Goal: Information Seeking & Learning: Learn about a topic

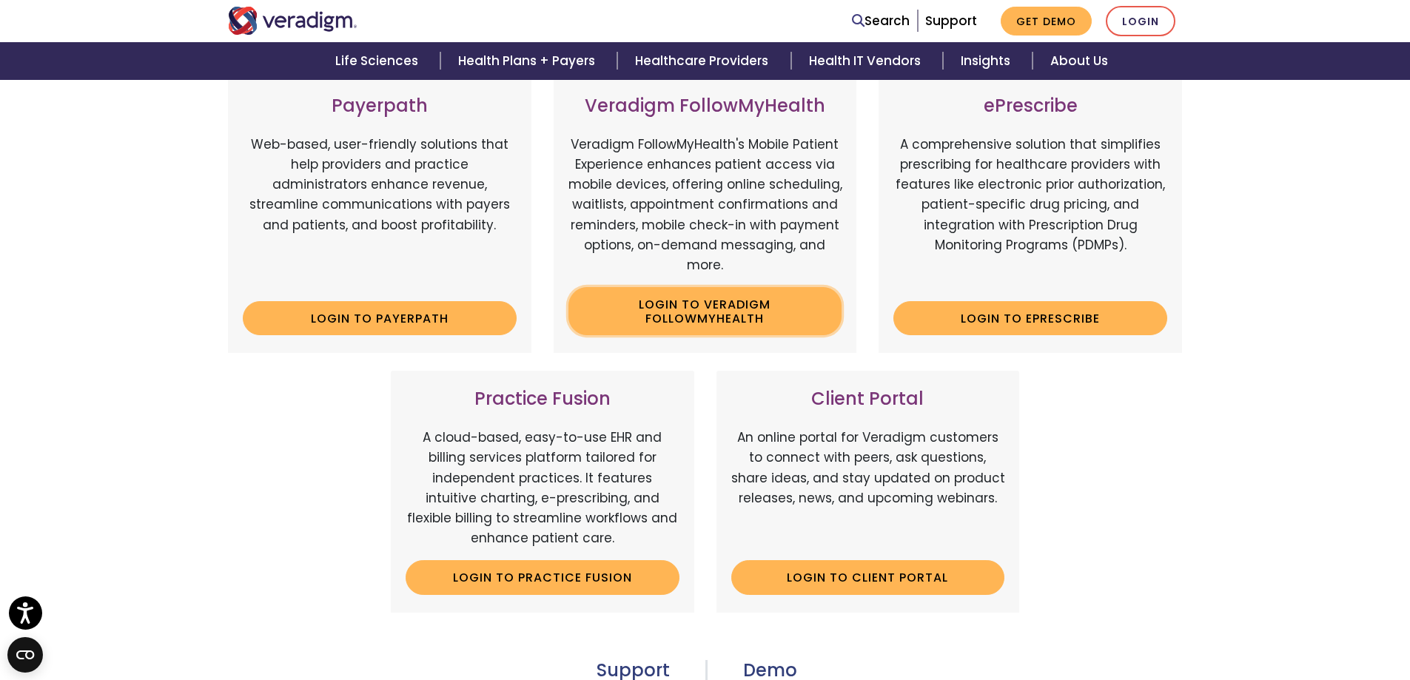
scroll to position [238, 0]
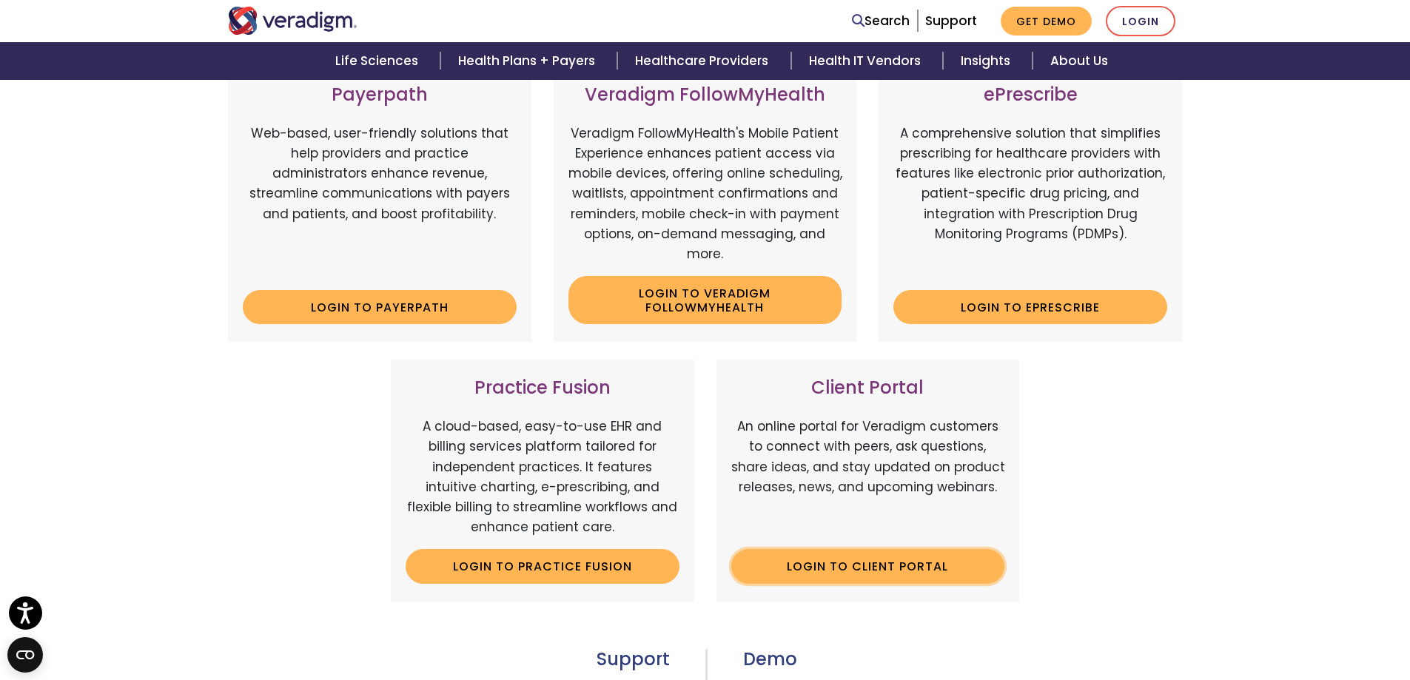
click at [826, 551] on link "Login to Client Portal" at bounding box center [868, 566] width 274 height 34
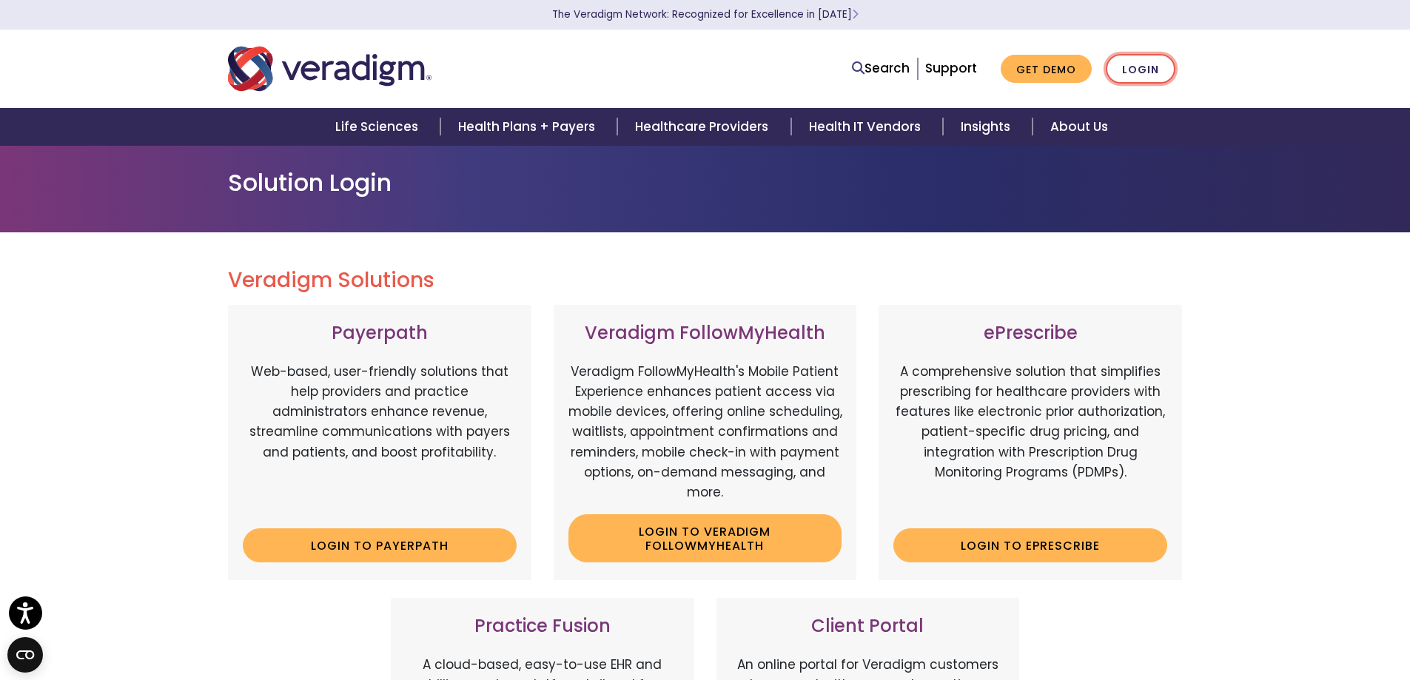
click at [1146, 60] on link "Login" at bounding box center [1141, 69] width 70 height 30
click at [1145, 70] on link "Login" at bounding box center [1141, 69] width 70 height 30
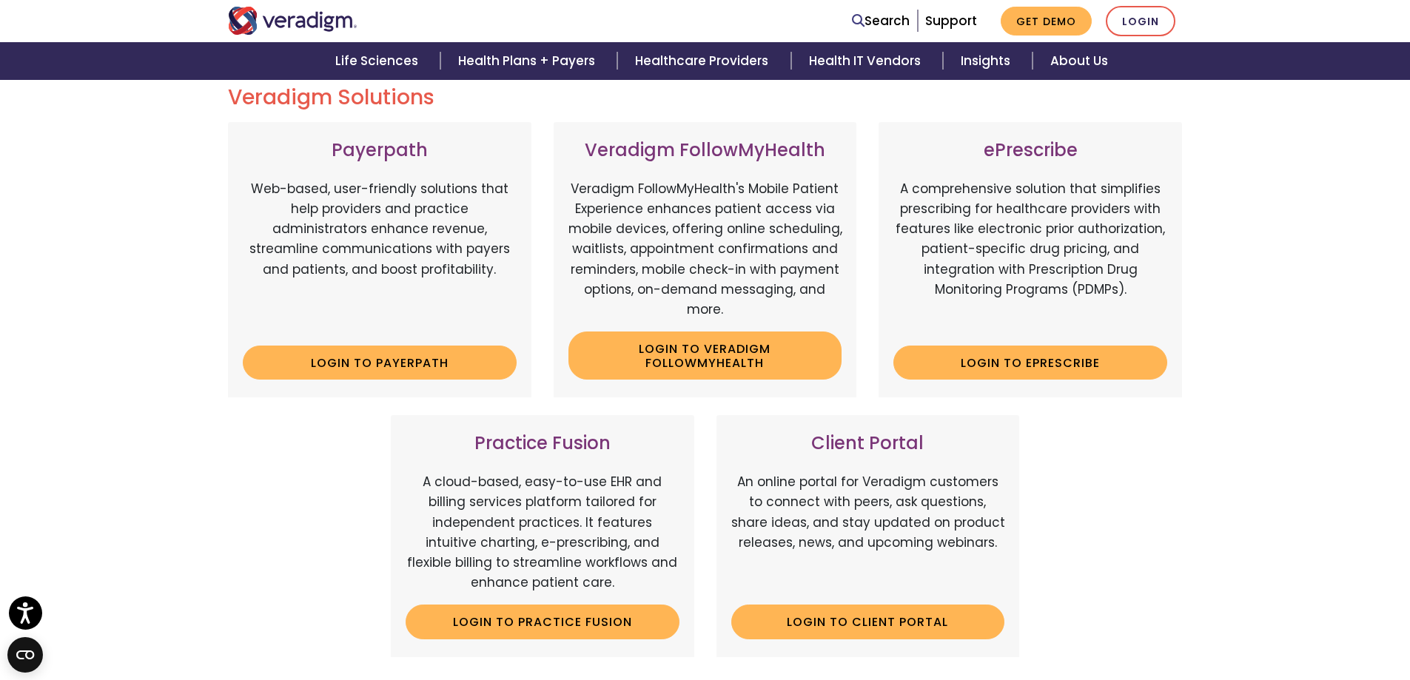
scroll to position [222, 0]
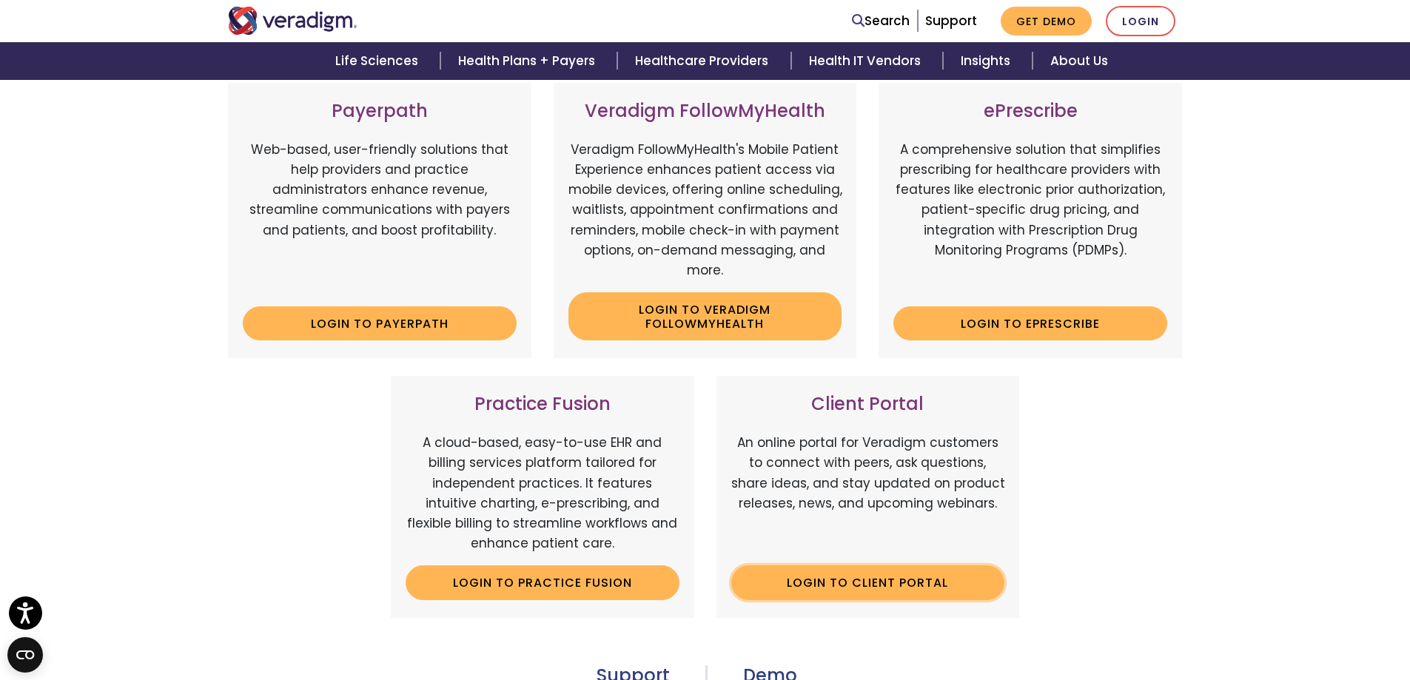
click at [768, 594] on link "Login to Client Portal" at bounding box center [868, 583] width 274 height 34
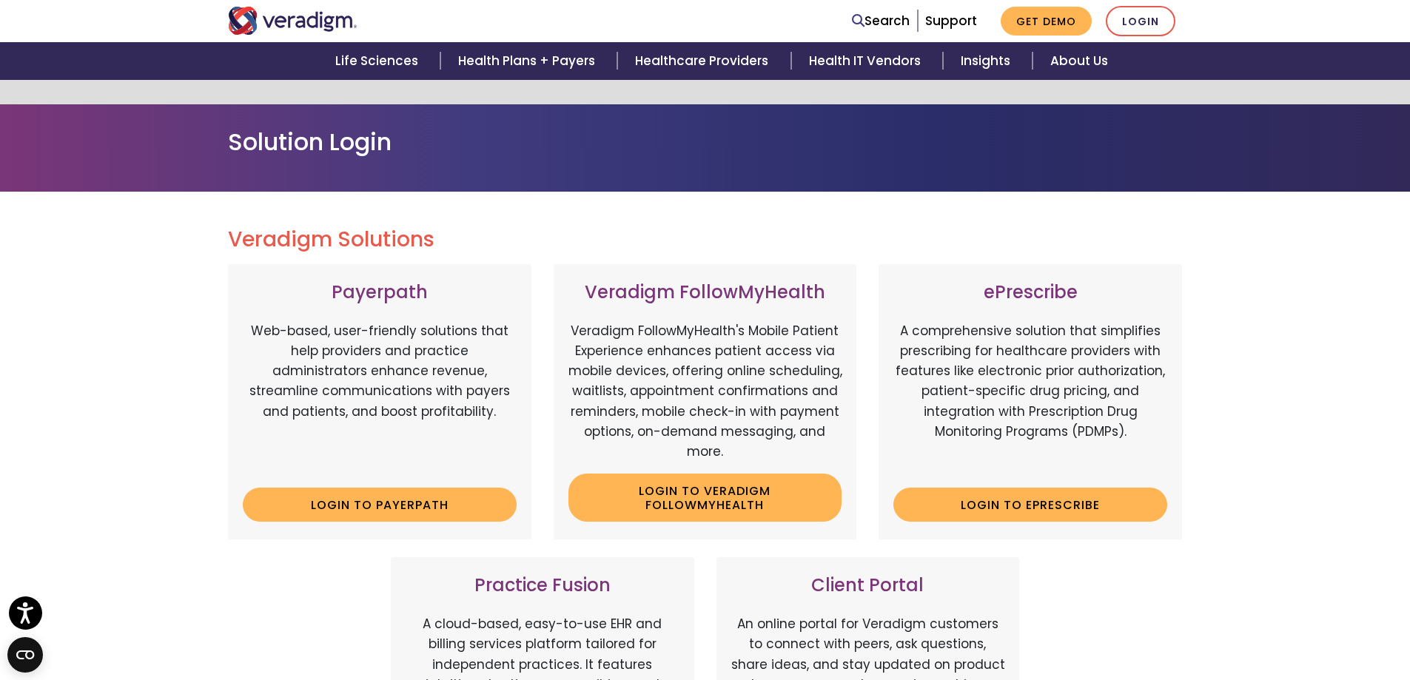
scroll to position [0, 0]
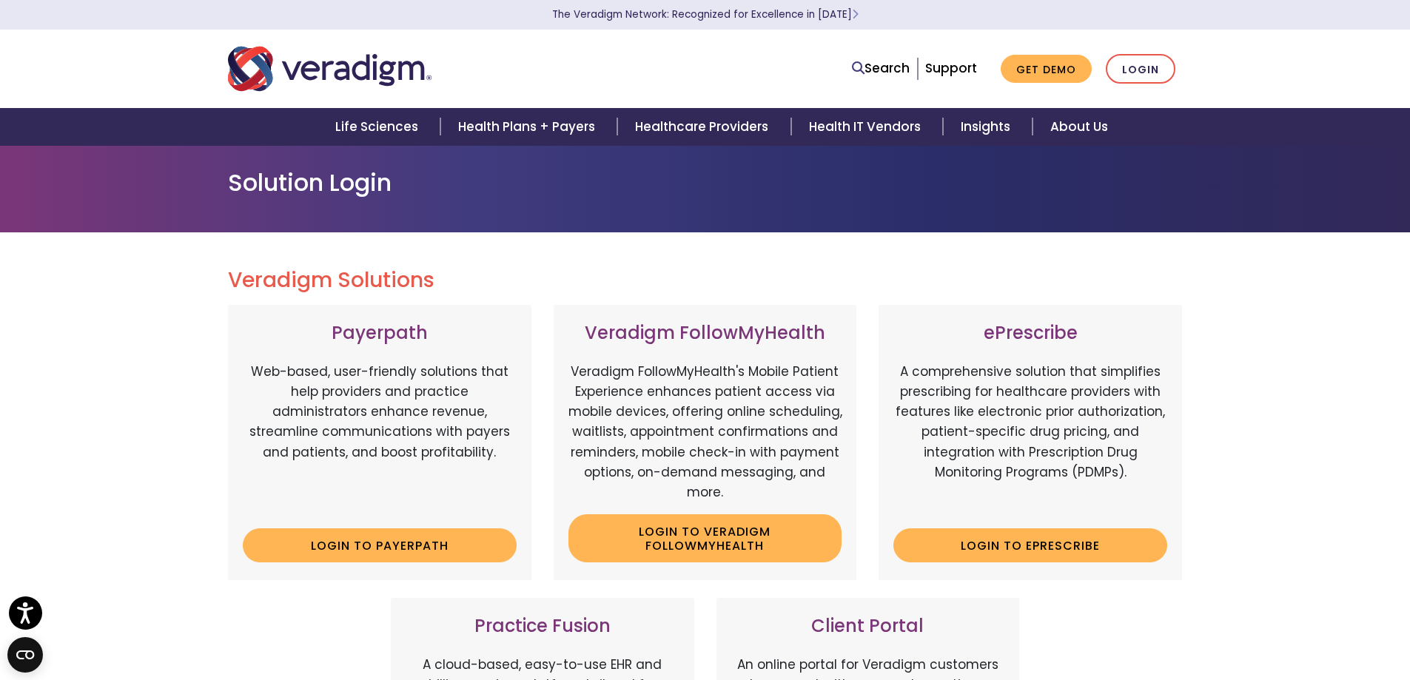
click at [671, 107] on nav "Search Support Get Demo Login" at bounding box center [705, 69] width 1410 height 78
click at [663, 118] on link "Healthcare Providers" at bounding box center [703, 127] width 173 height 38
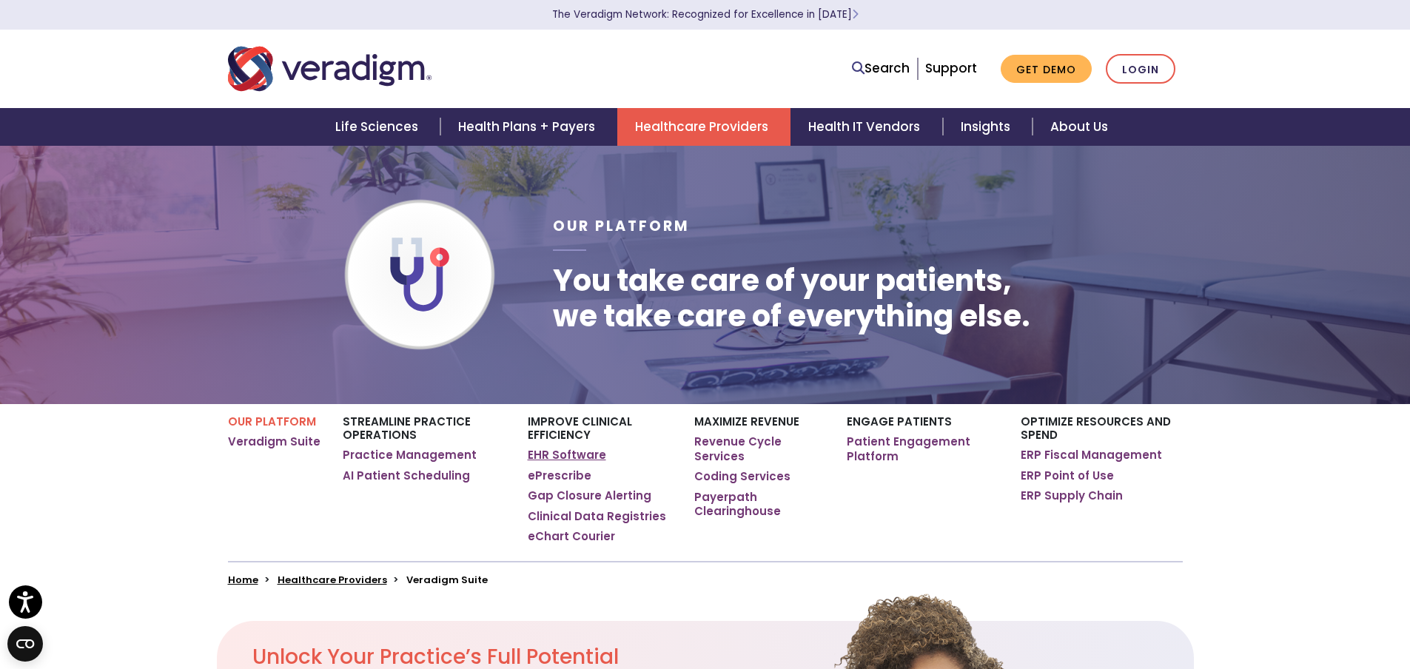
click at [563, 459] on link "EHR Software" at bounding box center [567, 455] width 78 height 15
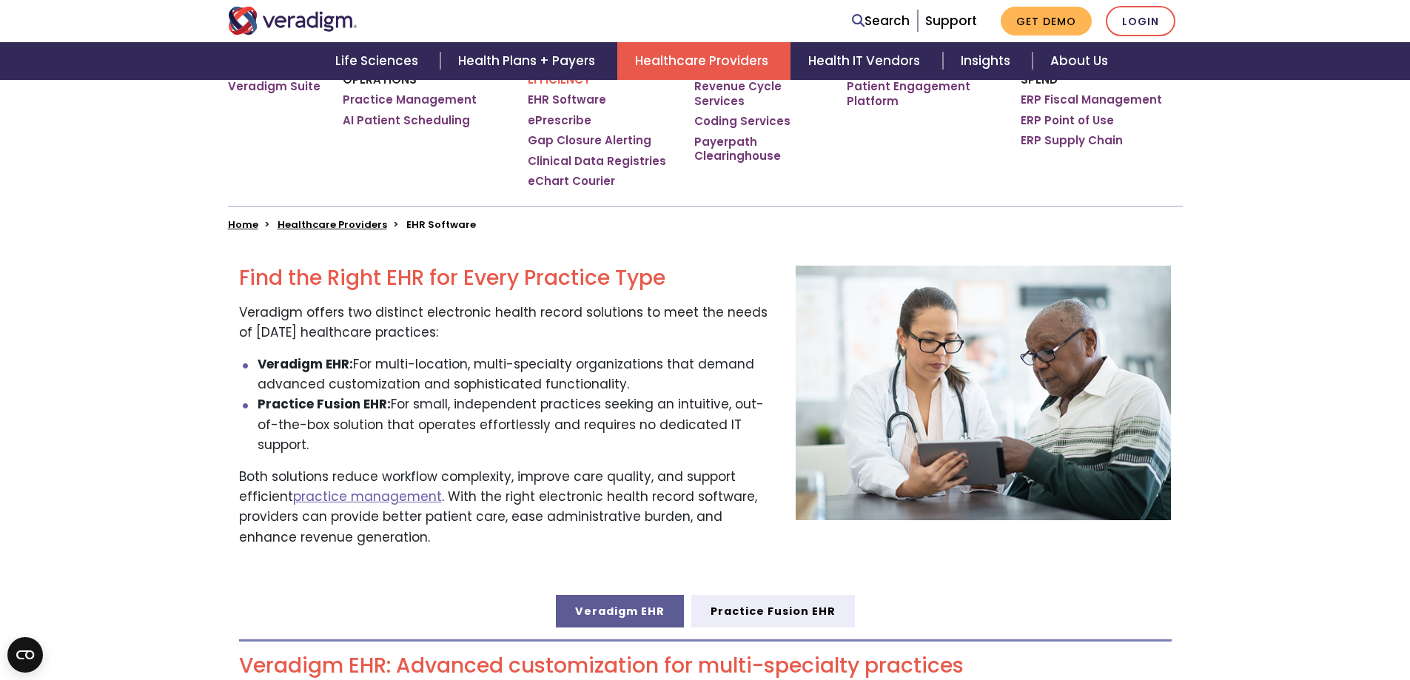
scroll to position [370, 0]
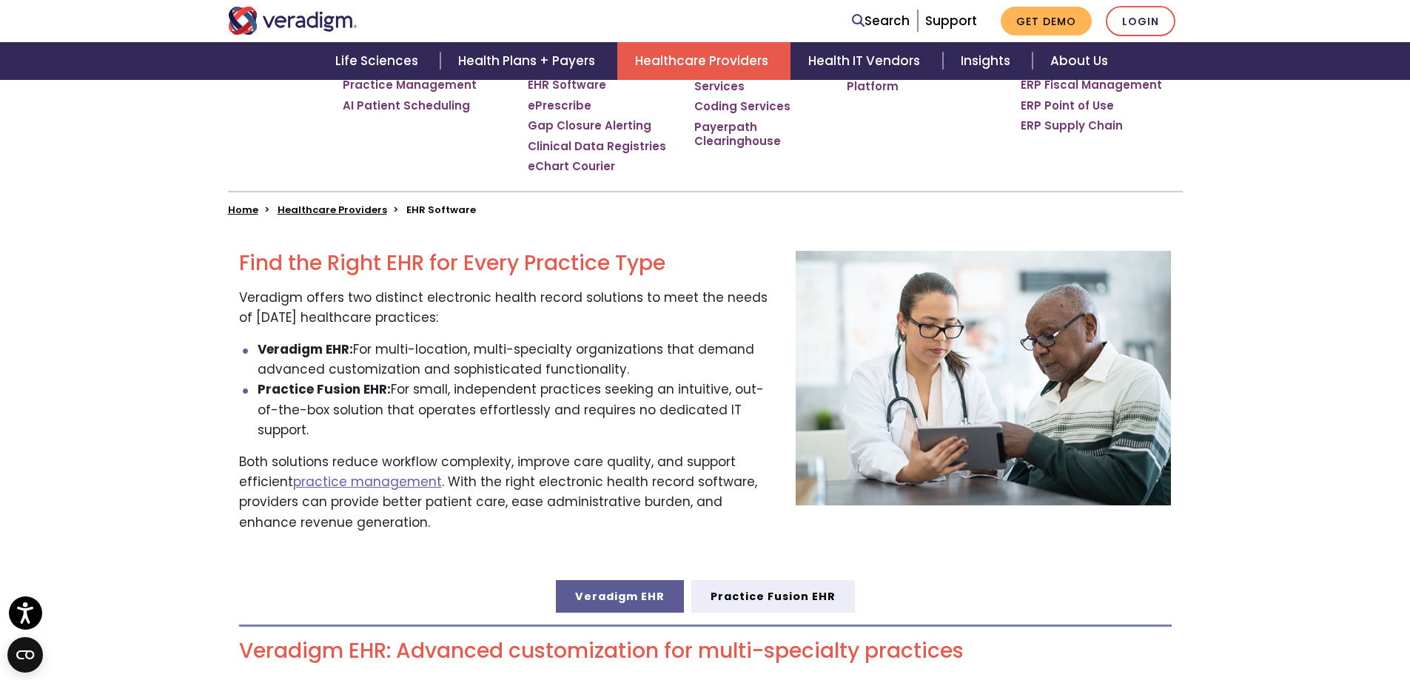
click at [635, 580] on link "Veradigm EHR" at bounding box center [620, 596] width 128 height 33
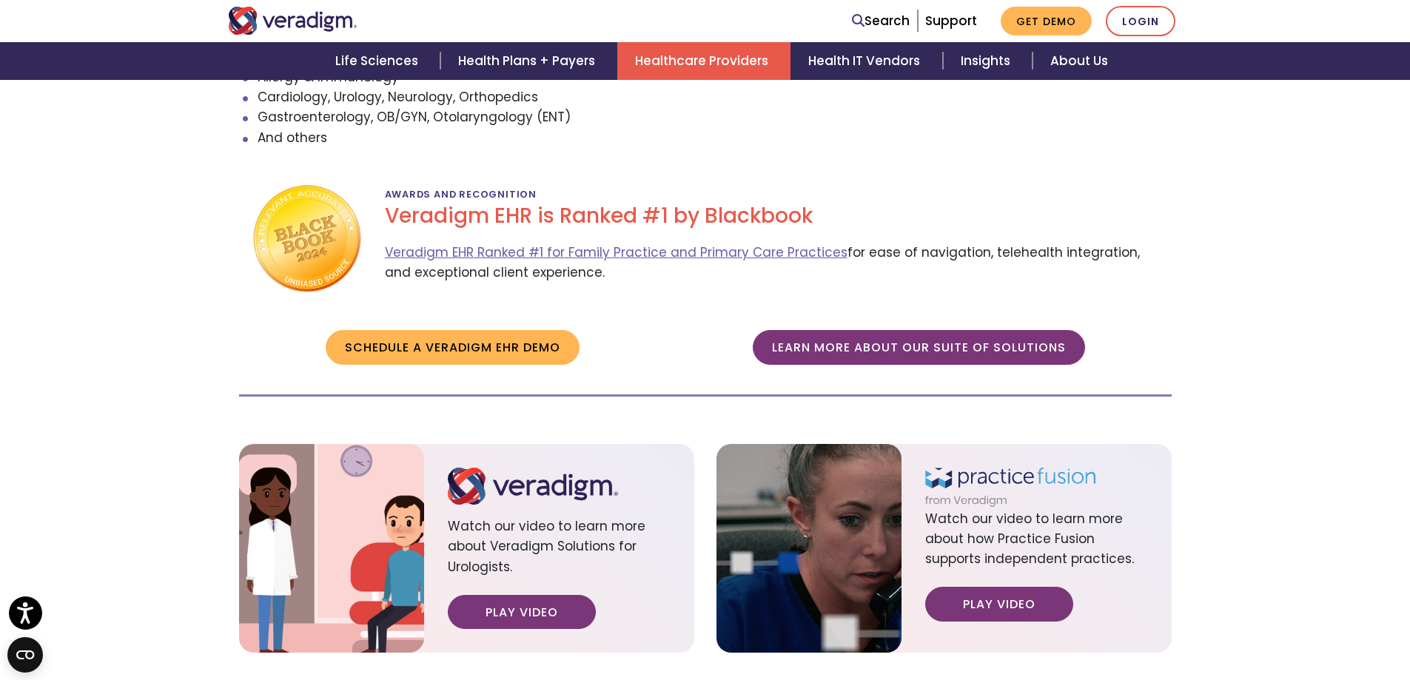
scroll to position [1629, 0]
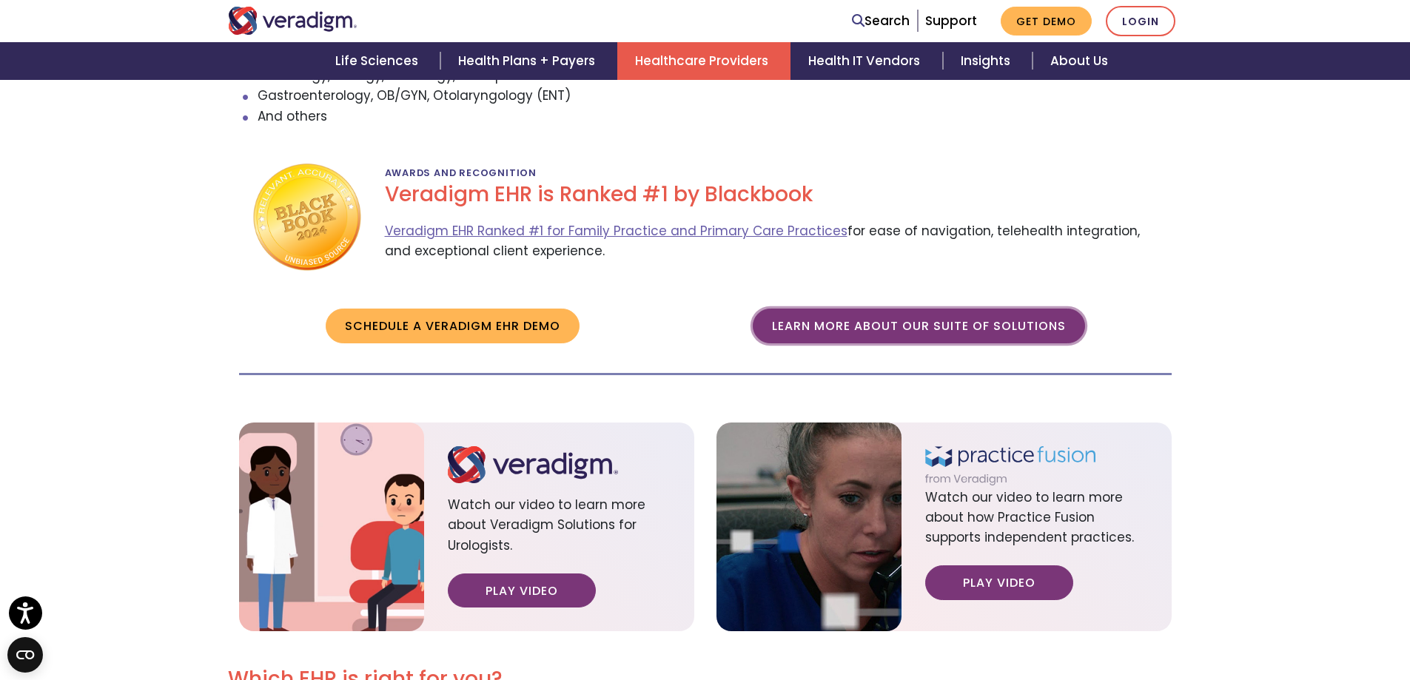
click at [811, 309] on link "Learn more about our suite of solutions" at bounding box center [919, 326] width 332 height 34
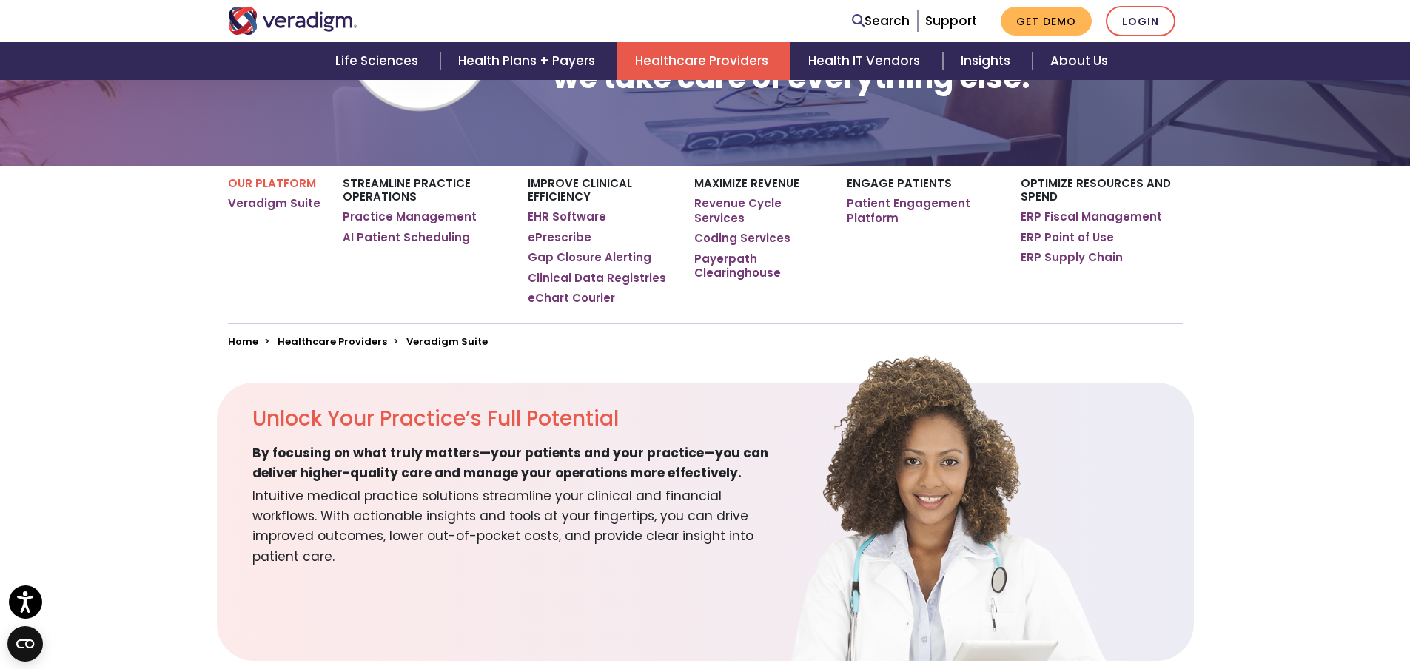
scroll to position [155, 0]
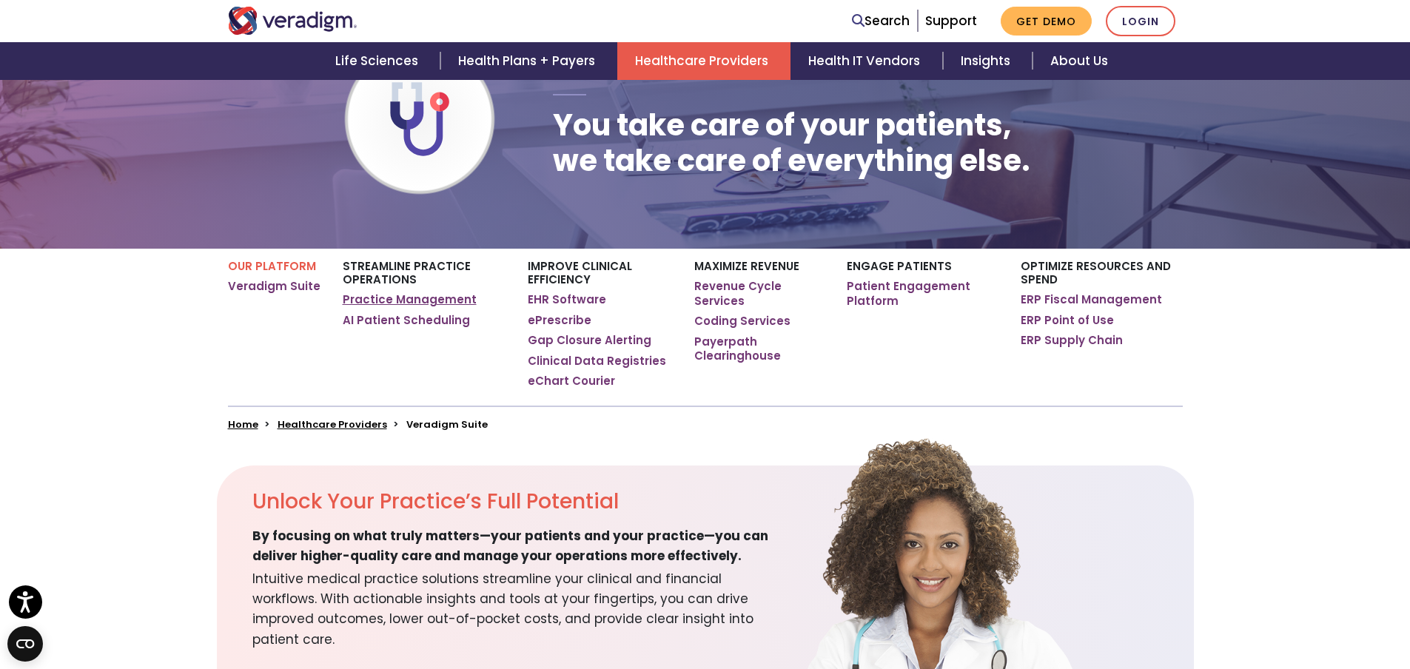
click at [366, 301] on link "Practice Management" at bounding box center [410, 299] width 134 height 15
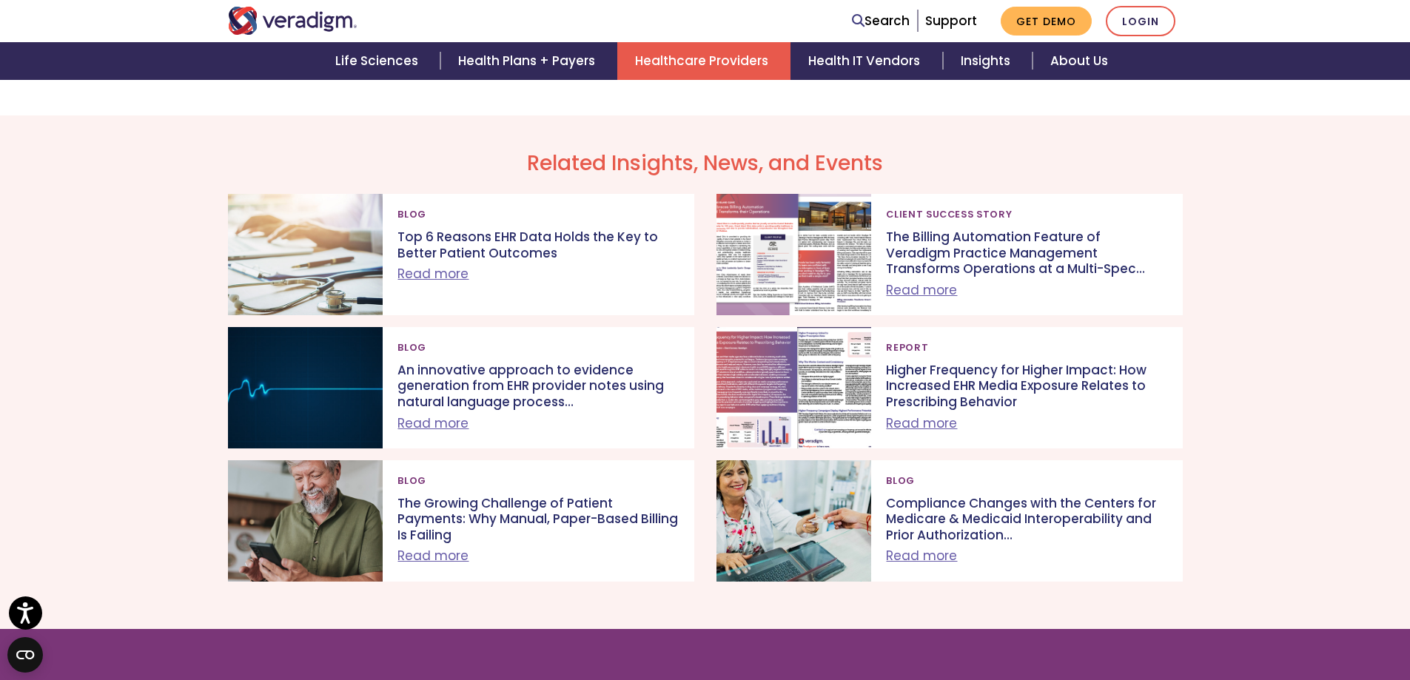
scroll to position [4738, 0]
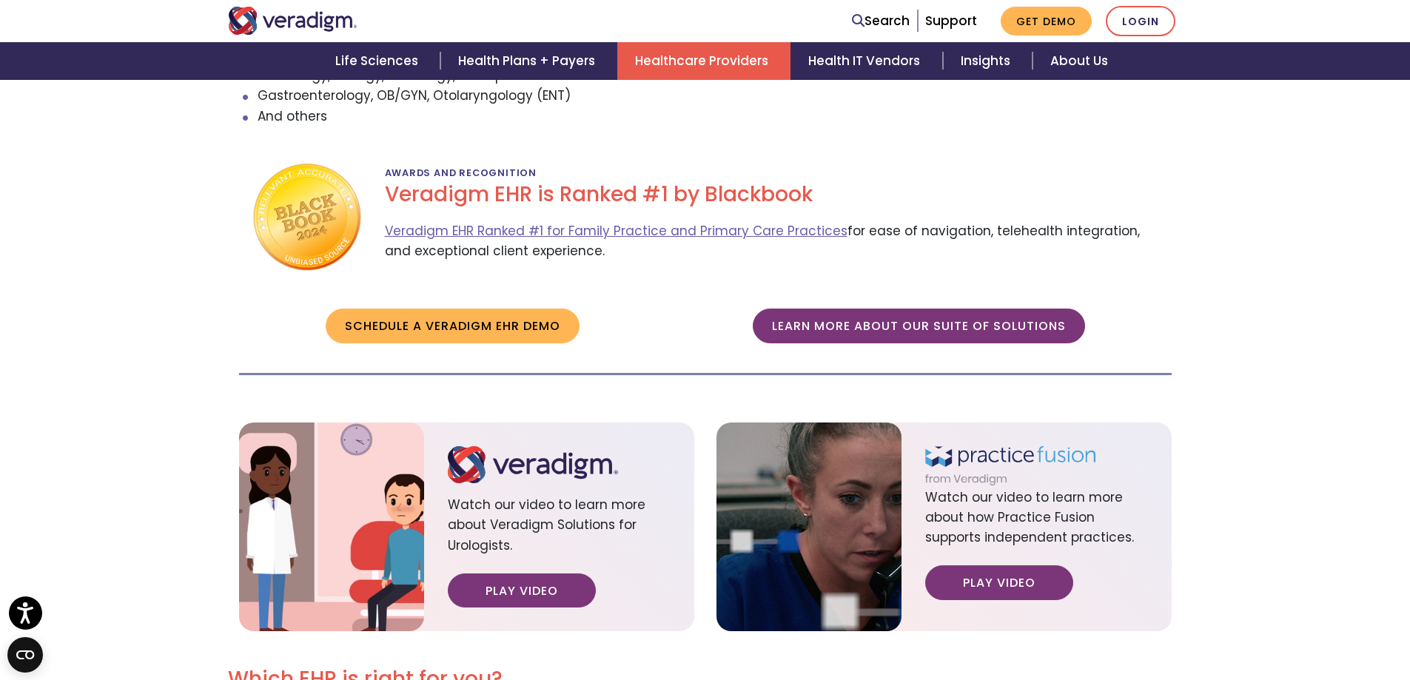
scroll to position [370, 0]
